Goal: Find specific page/section: Find specific page/section

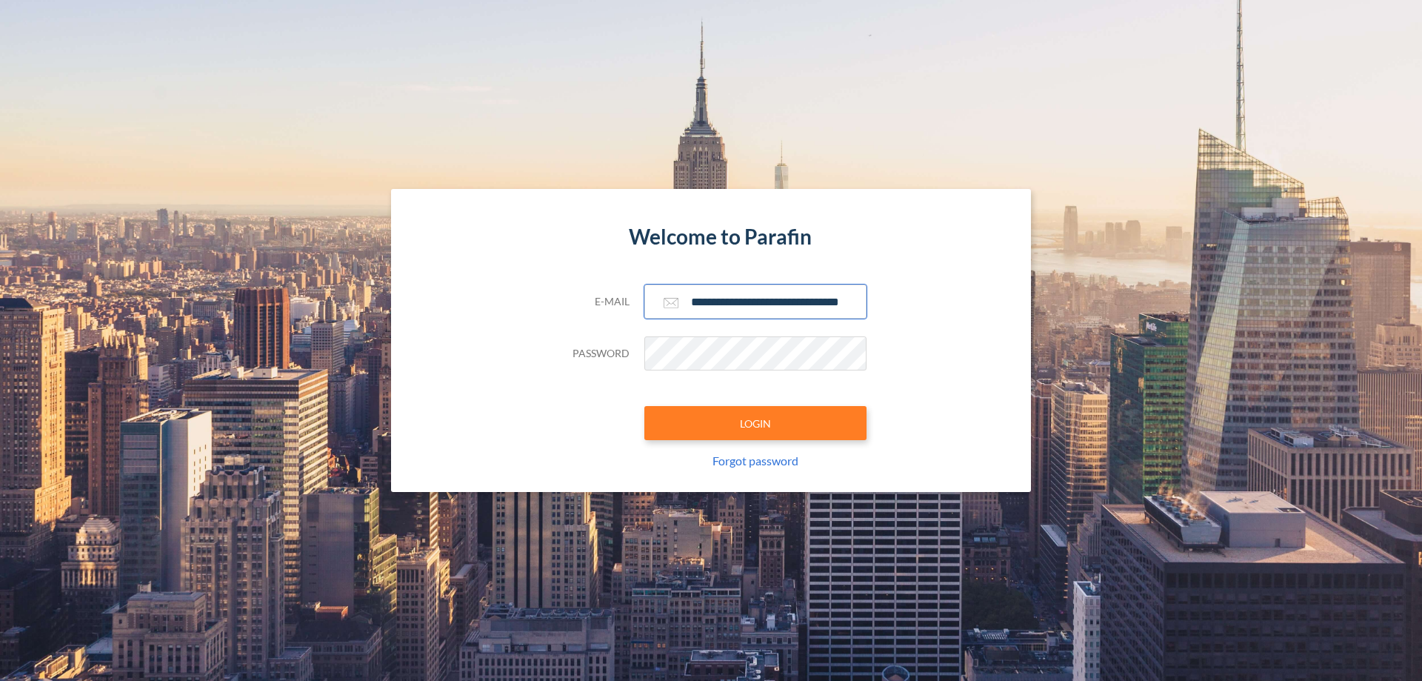
scroll to position [0, 24]
type input "**********"
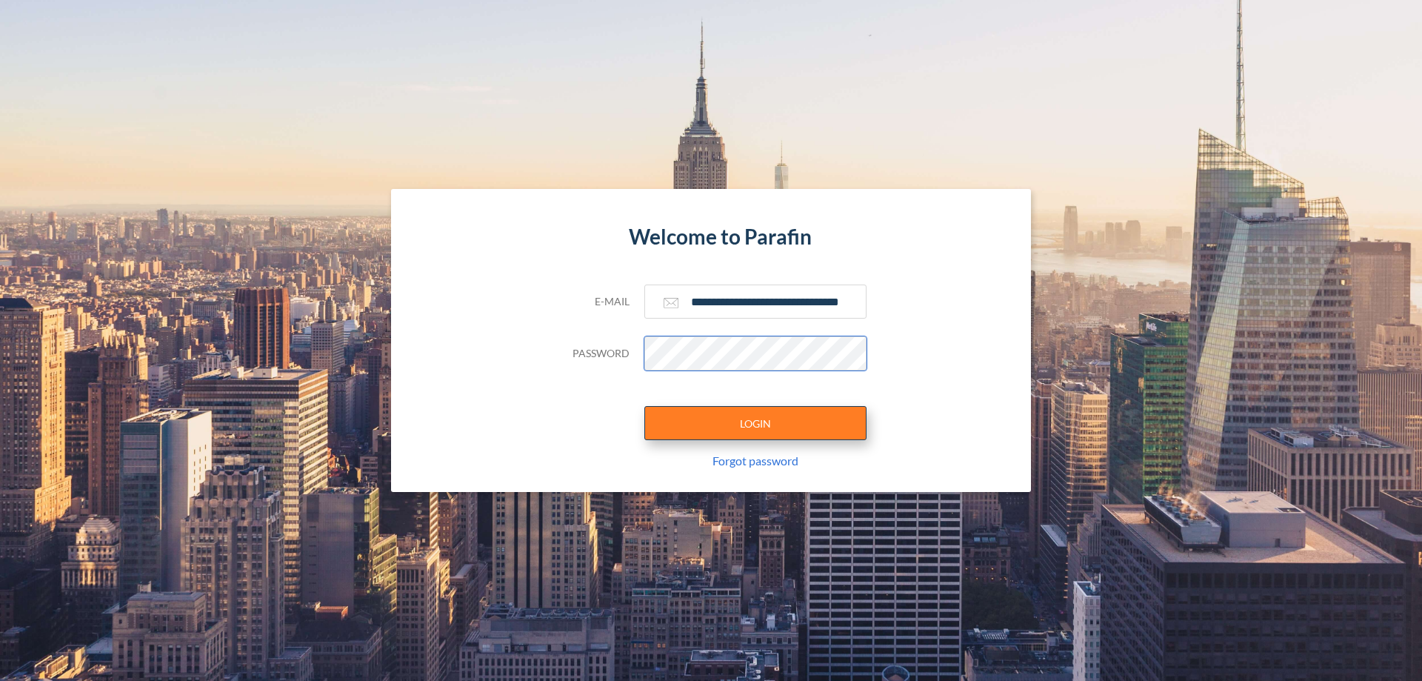
scroll to position [0, 0]
click at [755, 423] on button "LOGIN" at bounding box center [755, 423] width 222 height 34
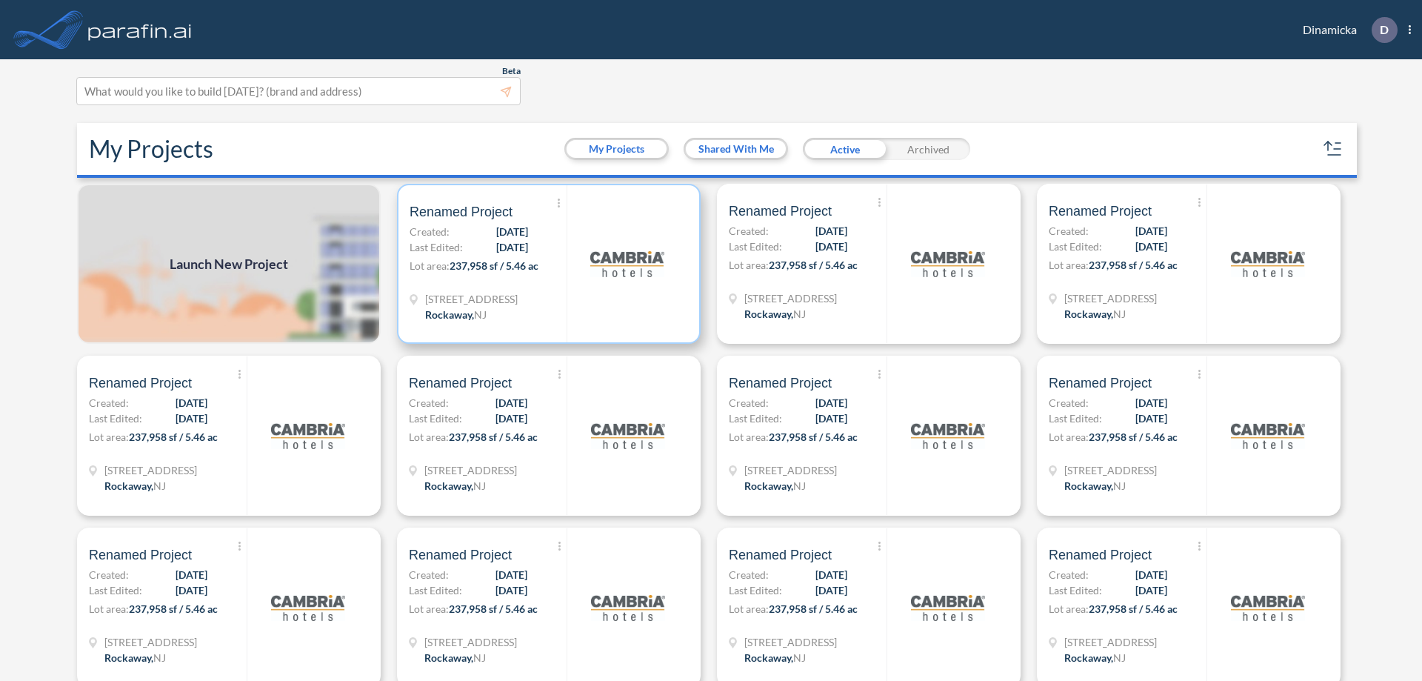
scroll to position [4, 0]
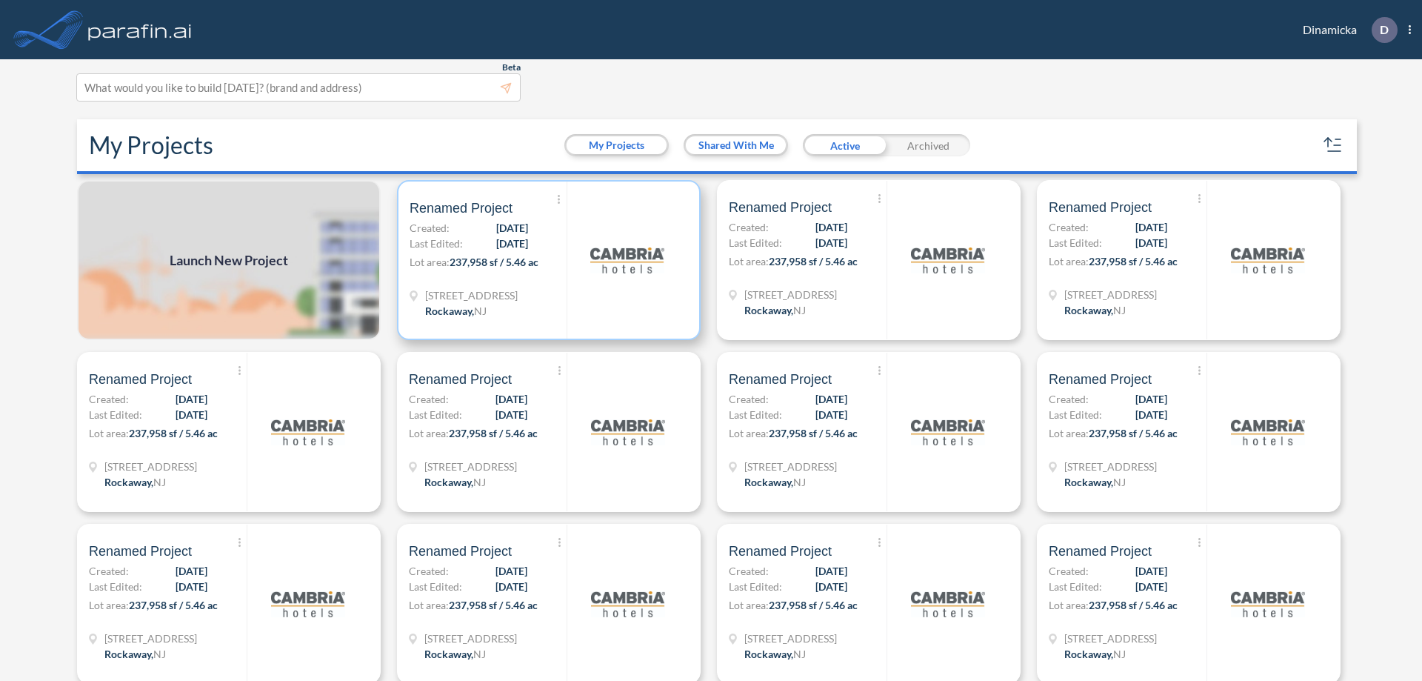
click at [546, 260] on p "Lot area: 237,958 sf / 5.46 ac" at bounding box center [488, 264] width 157 height 21
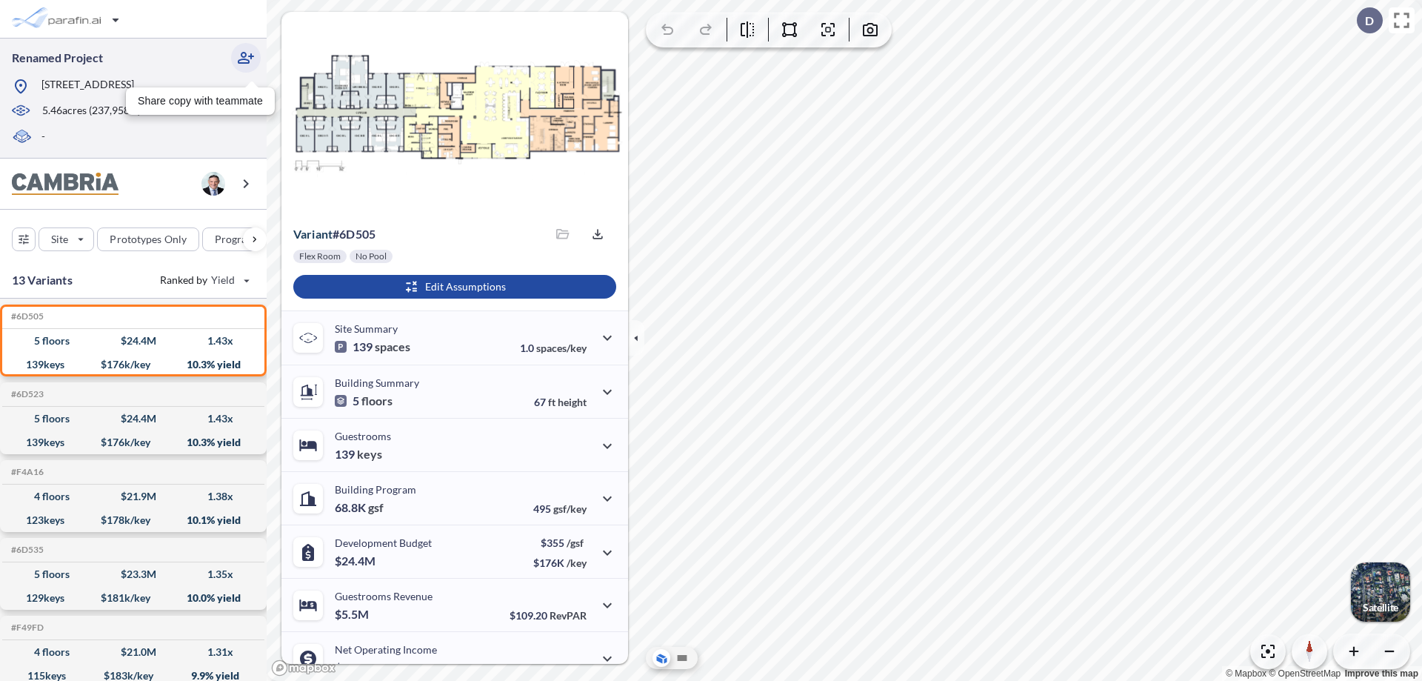
click at [246, 58] on icon "button" at bounding box center [246, 58] width 18 height 18
